Goal: Complete application form: Complete application form

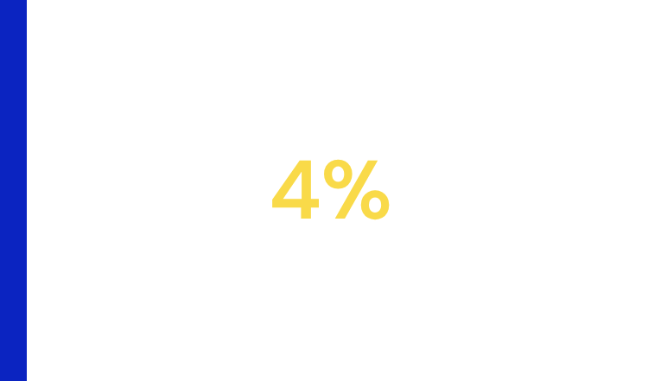
type input "**********"
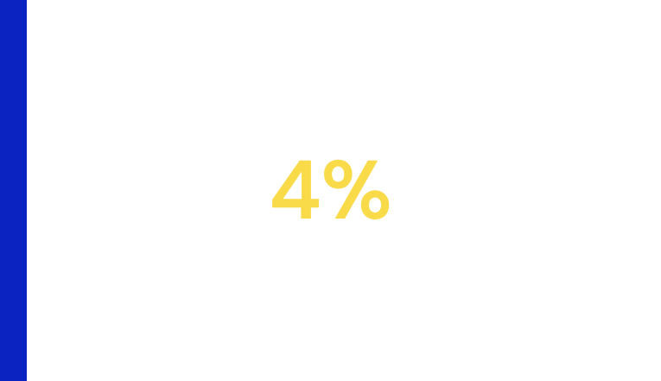
type input "**********"
type input "*********"
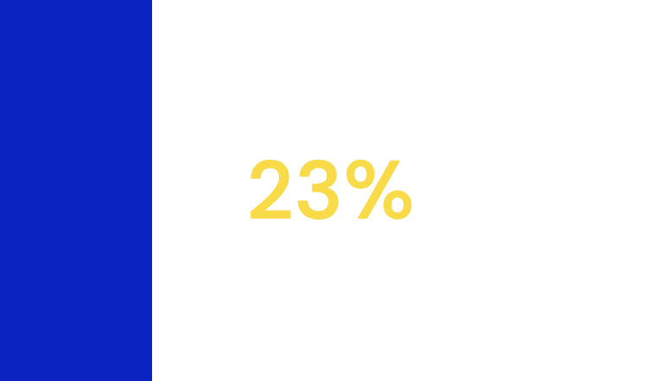
type input "**********"
